Goal: Task Accomplishment & Management: Manage account settings

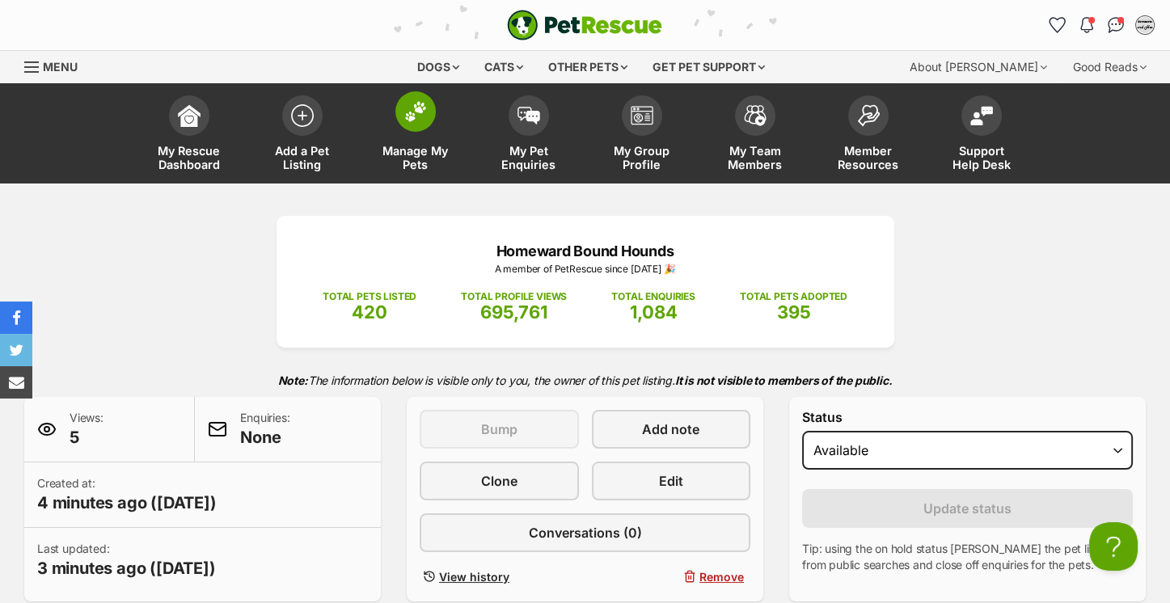
click at [424, 113] on img at bounding box center [415, 111] width 23 height 21
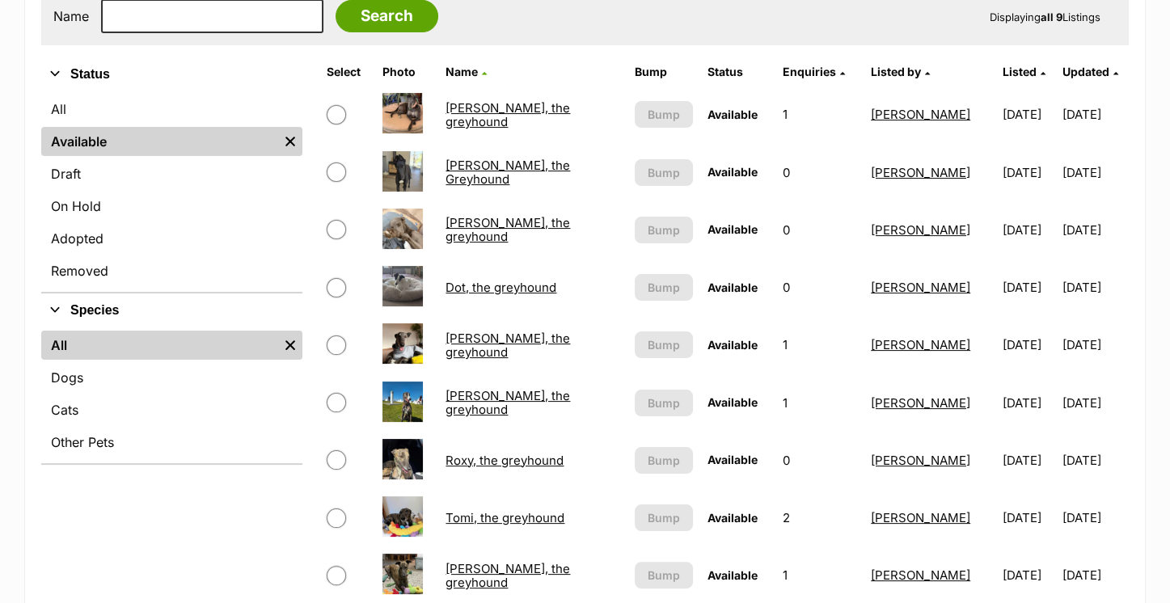
scroll to position [552, 0]
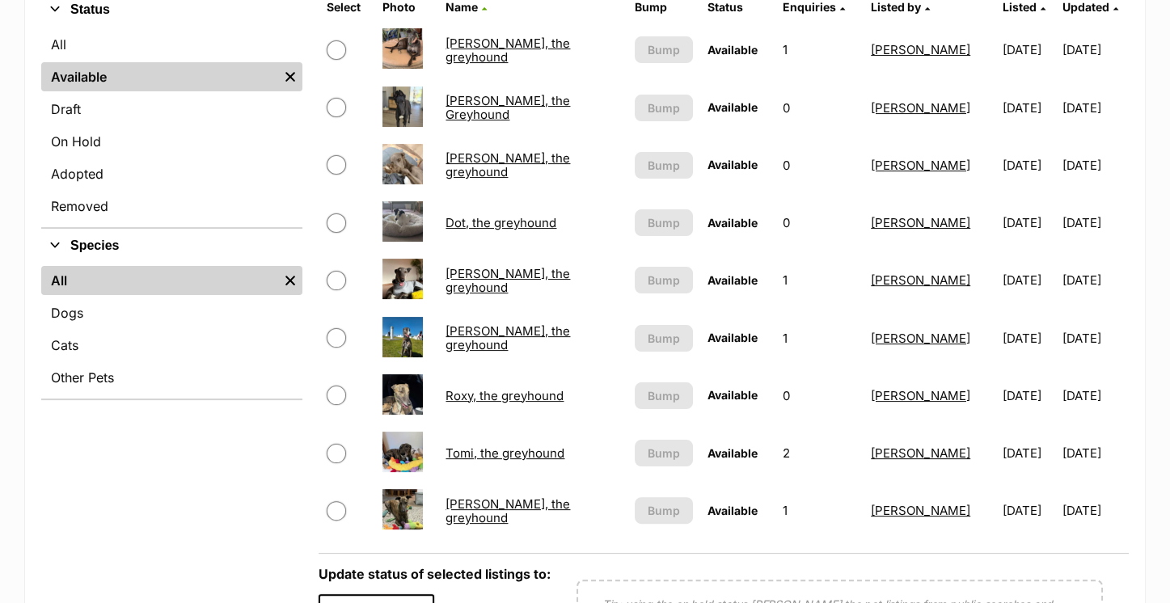
click at [495, 514] on link "Tyson, the greyhound" at bounding box center [508, 511] width 125 height 29
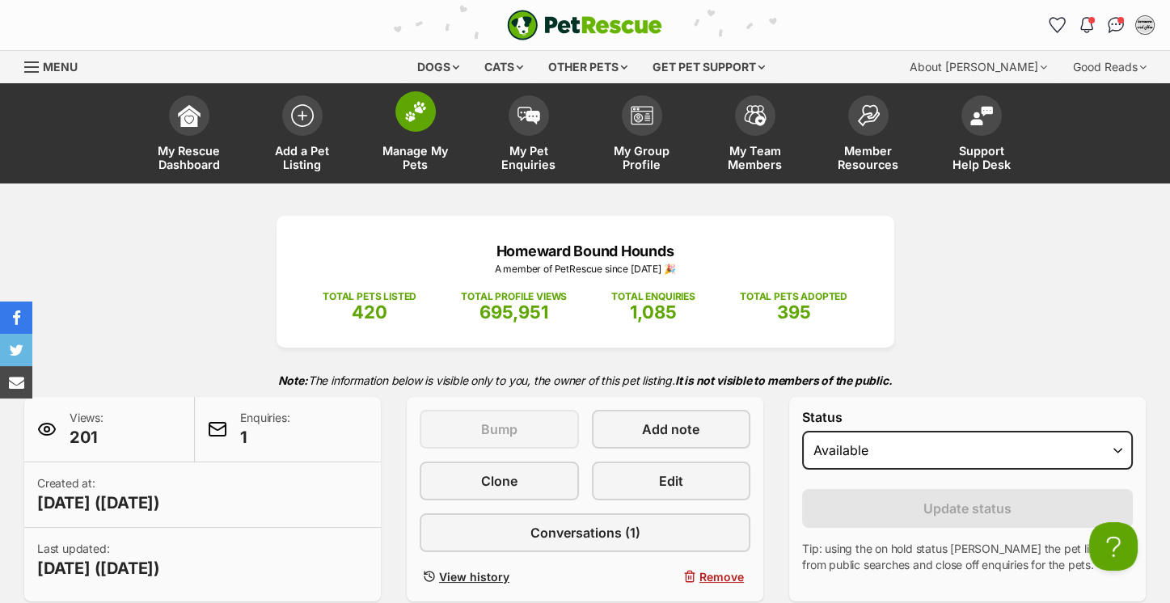
click at [416, 116] on img at bounding box center [415, 111] width 23 height 21
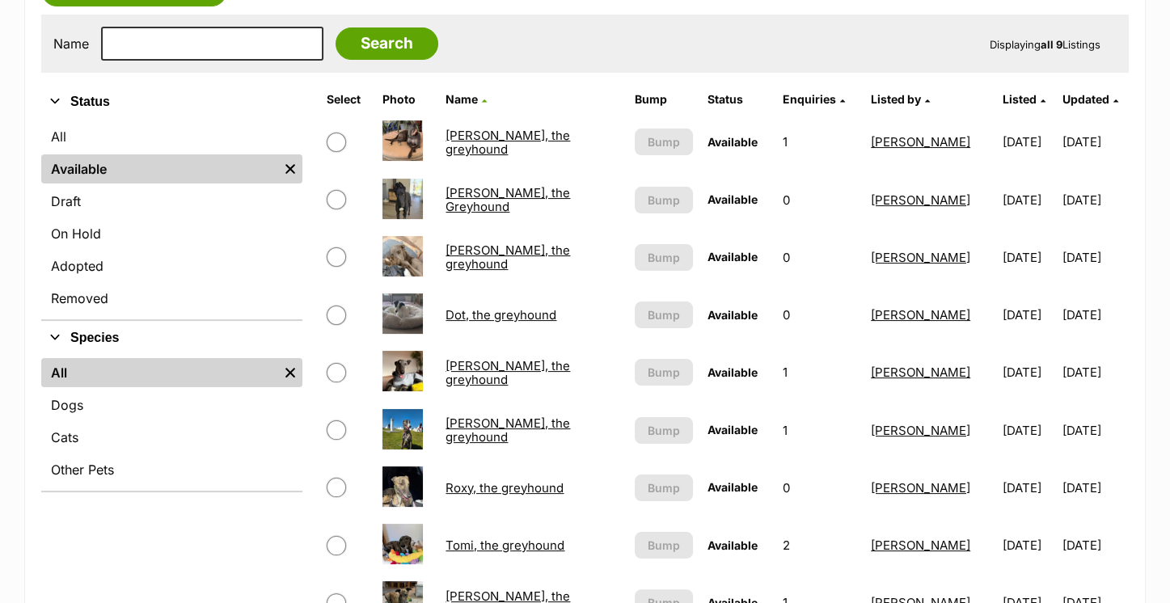
click at [477, 261] on link "Dixie, the greyhound" at bounding box center [508, 257] width 125 height 29
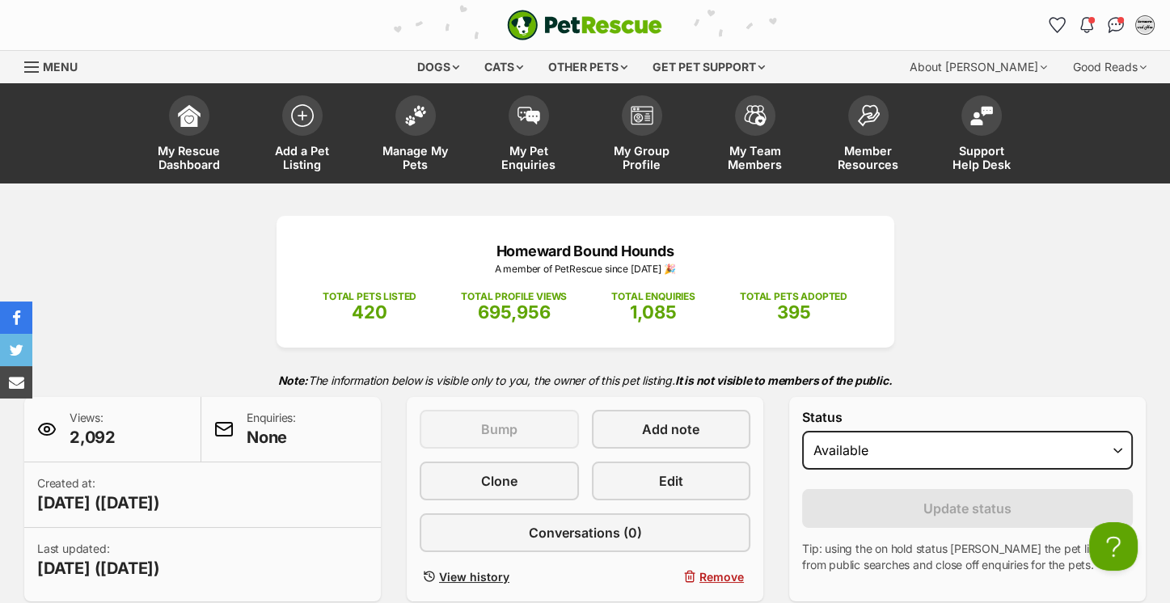
click at [942, 340] on div "Homeward Bound Hounds A member of PetRescue since 2017 🎉 TOTAL PETS LISTED 420 …" at bounding box center [585, 409] width 1170 height 386
click at [301, 131] on span at bounding box center [302, 111] width 40 height 40
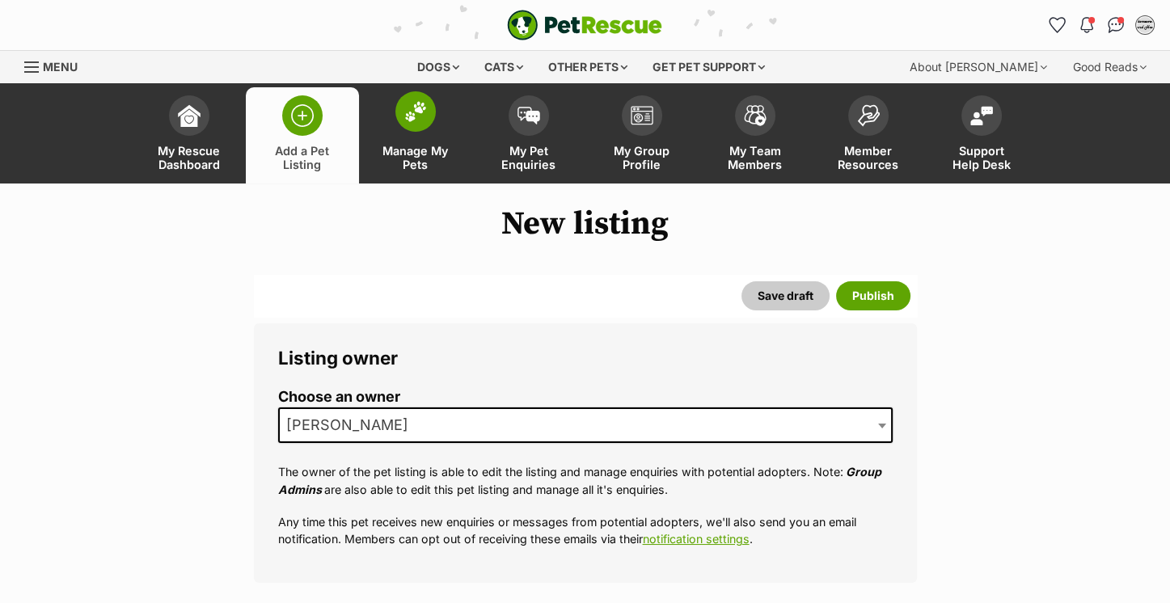
click at [447, 113] on link "Manage My Pets" at bounding box center [415, 135] width 113 height 96
click at [417, 114] on img at bounding box center [415, 111] width 23 height 21
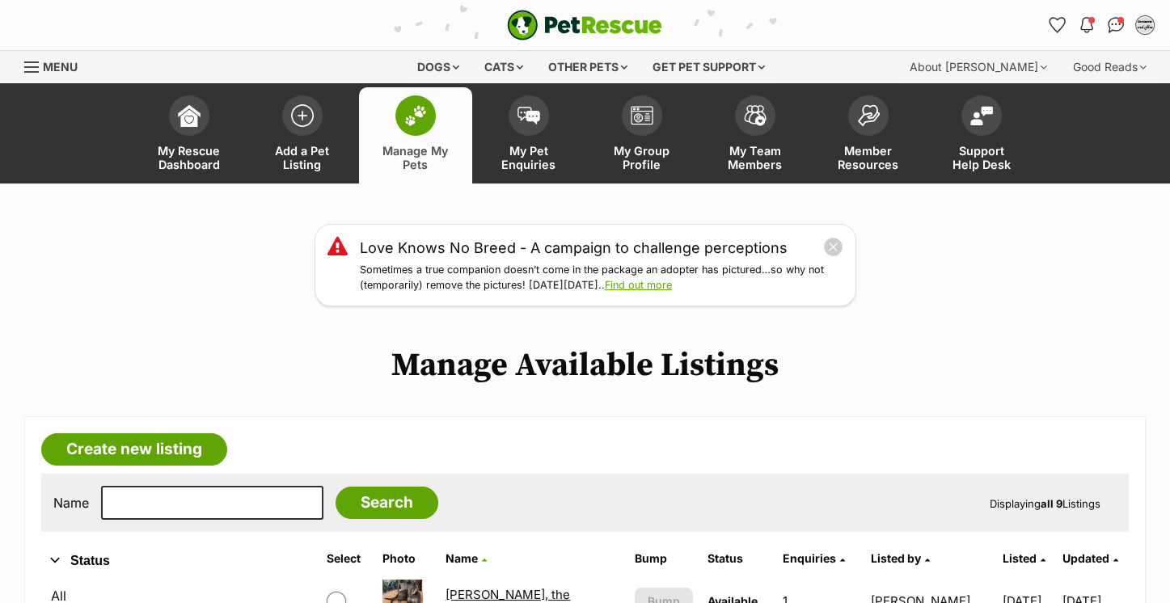
click at [408, 112] on img at bounding box center [415, 115] width 23 height 21
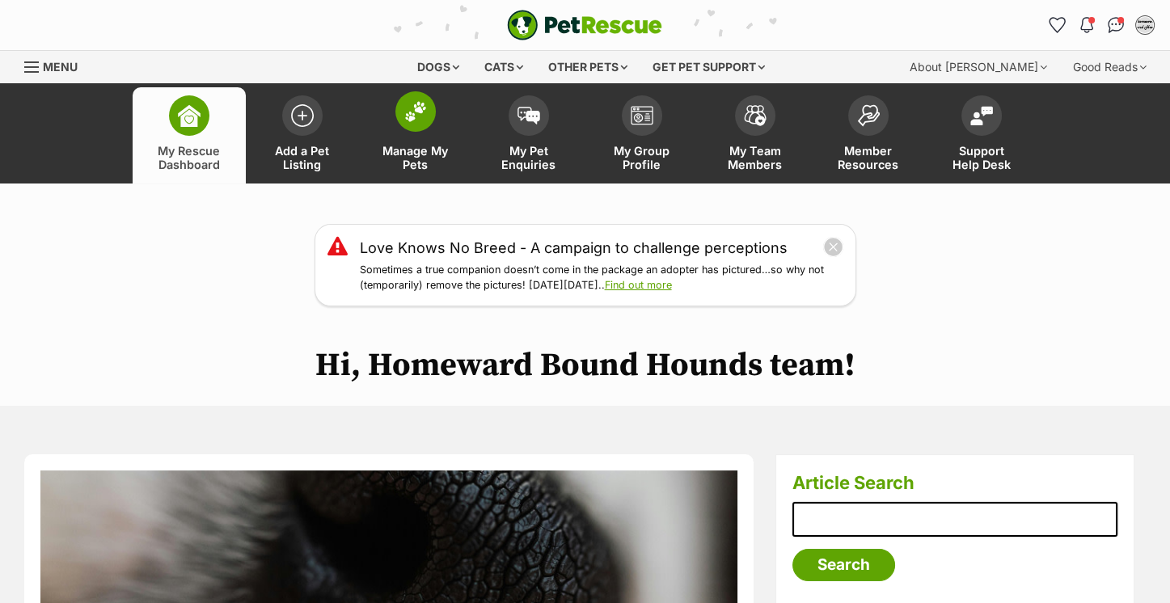
click at [419, 106] on img at bounding box center [415, 111] width 23 height 21
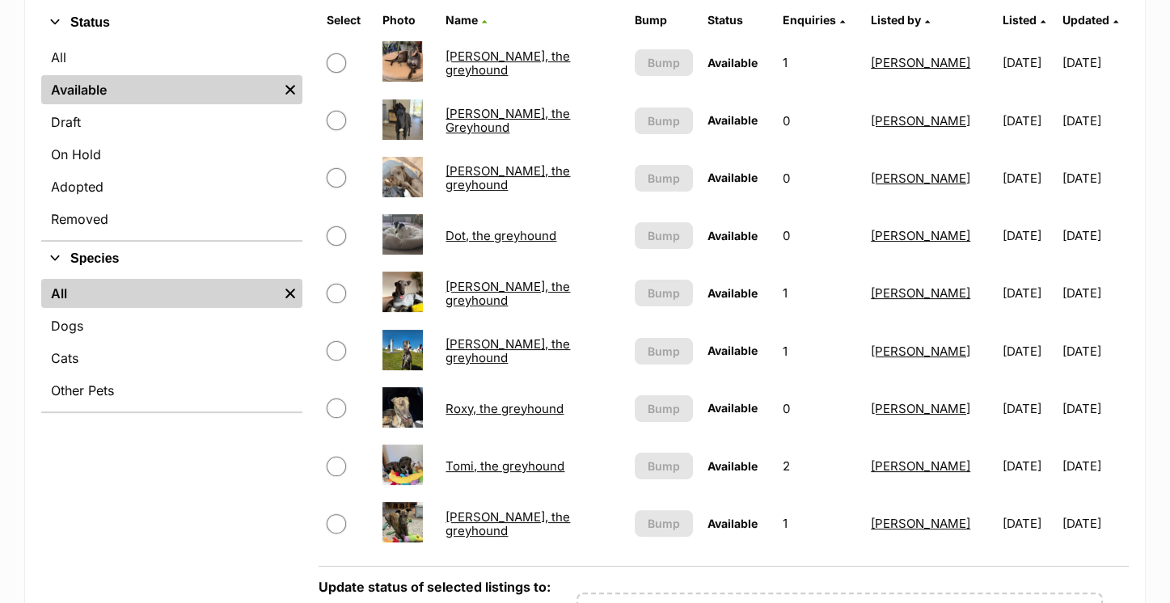
scroll to position [539, 0]
click at [334, 526] on input "checkbox" at bounding box center [336, 523] width 19 height 19
checkbox input "true"
